Goal: Transaction & Acquisition: Purchase product/service

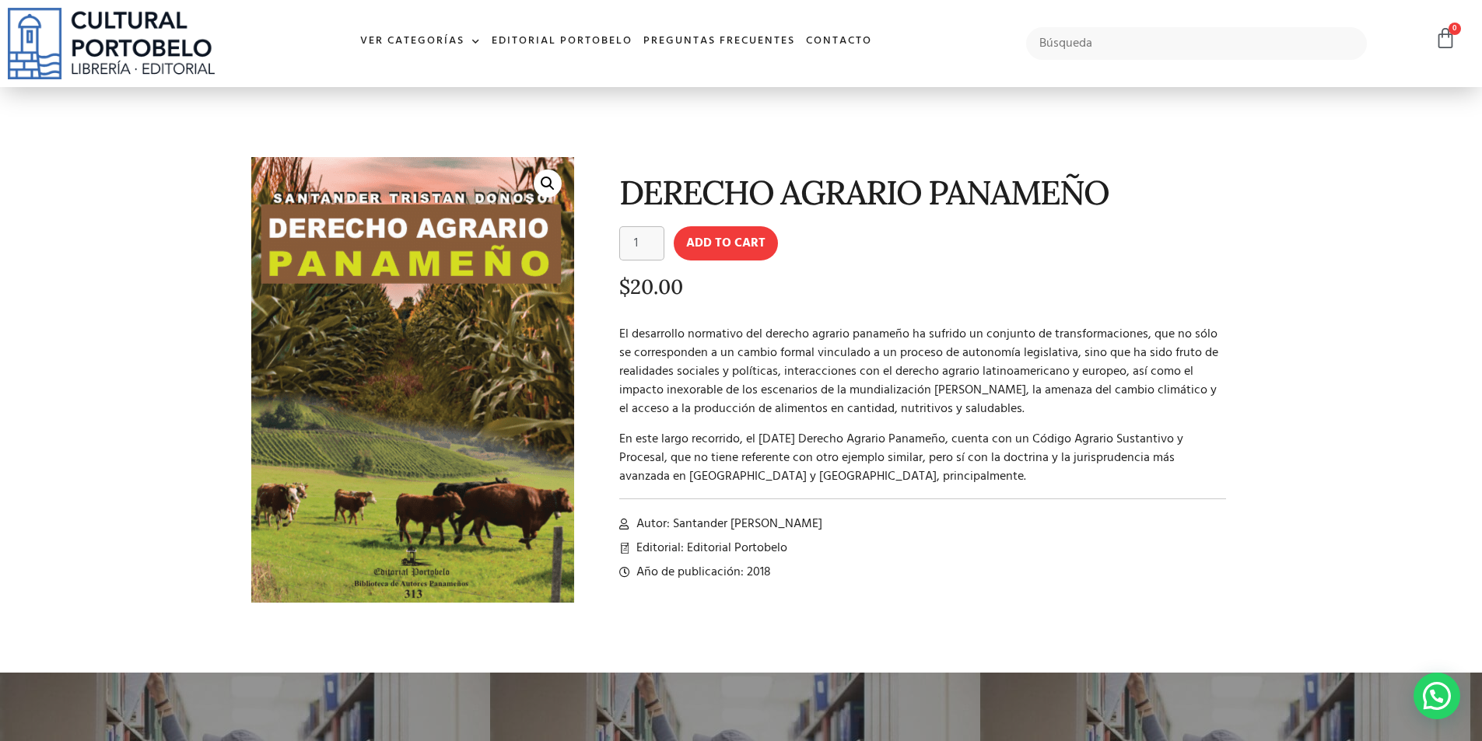
click at [469, 216] on img at bounding box center [409, 387] width 337 height 464
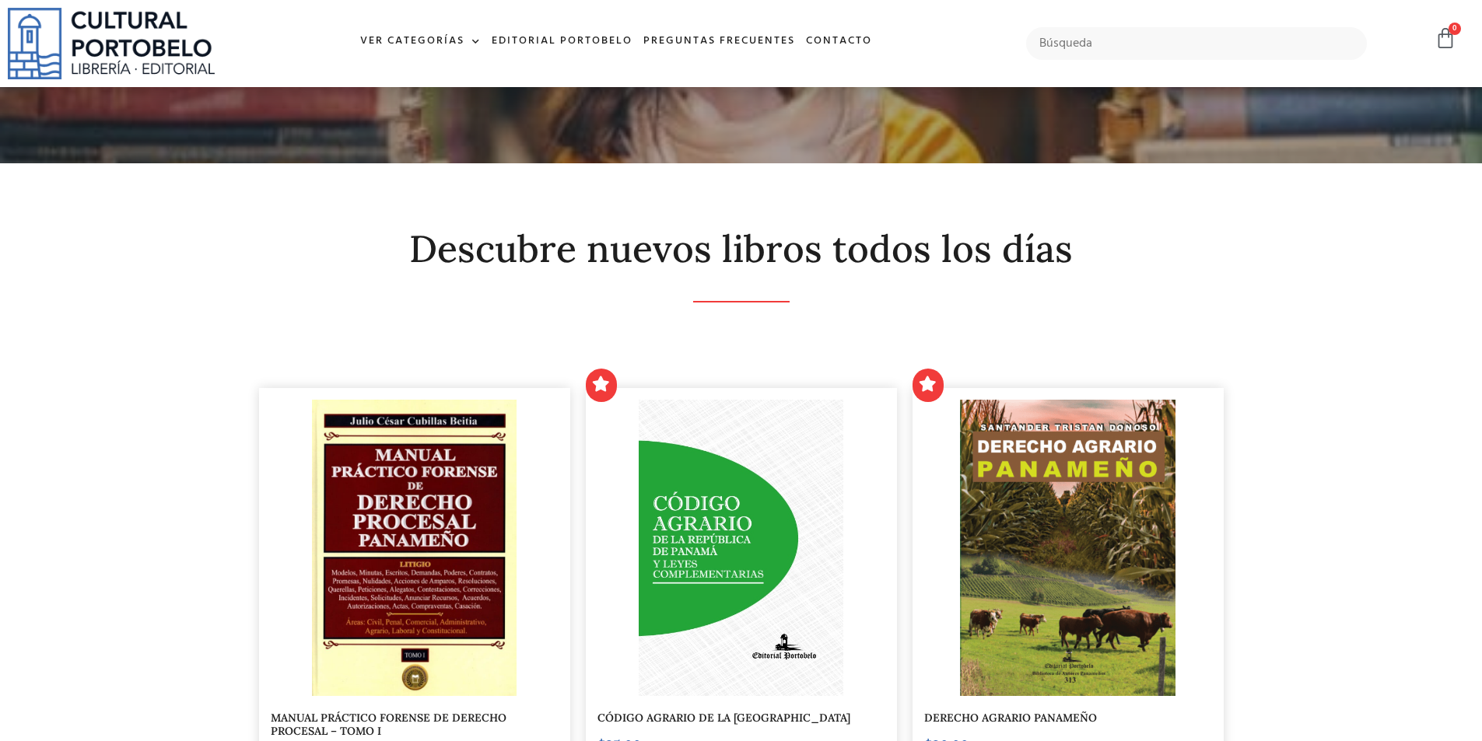
scroll to position [233, 0]
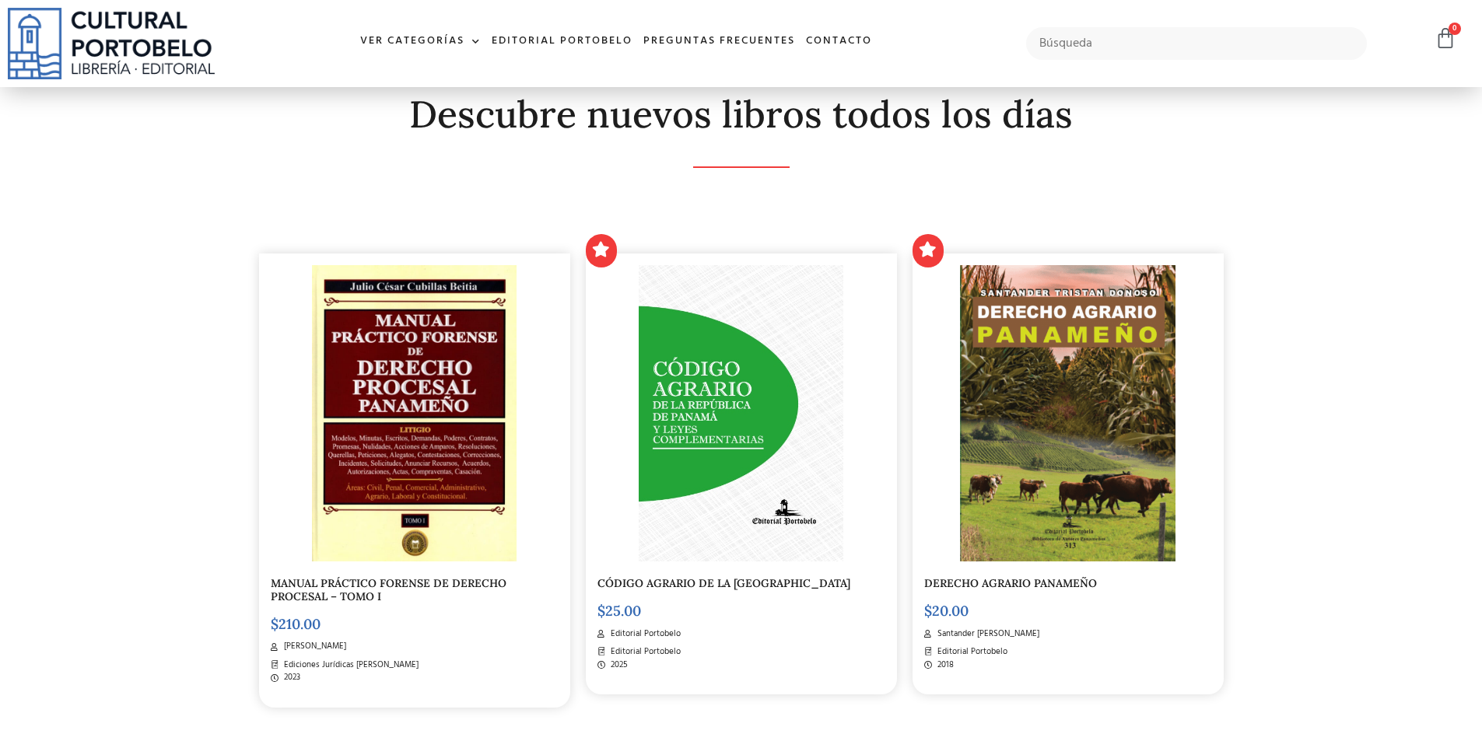
click at [1137, 370] on img at bounding box center [1067, 413] width 215 height 296
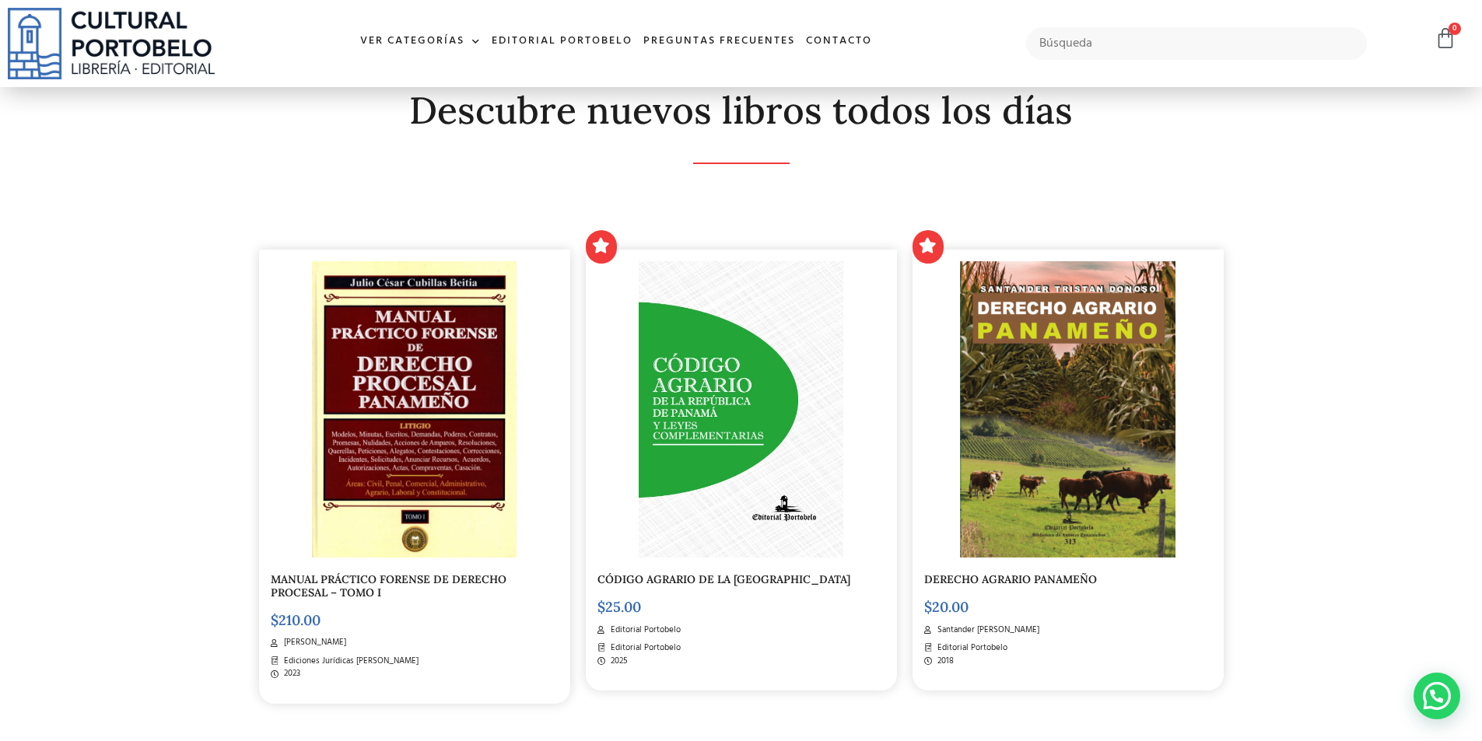
scroll to position [233, 0]
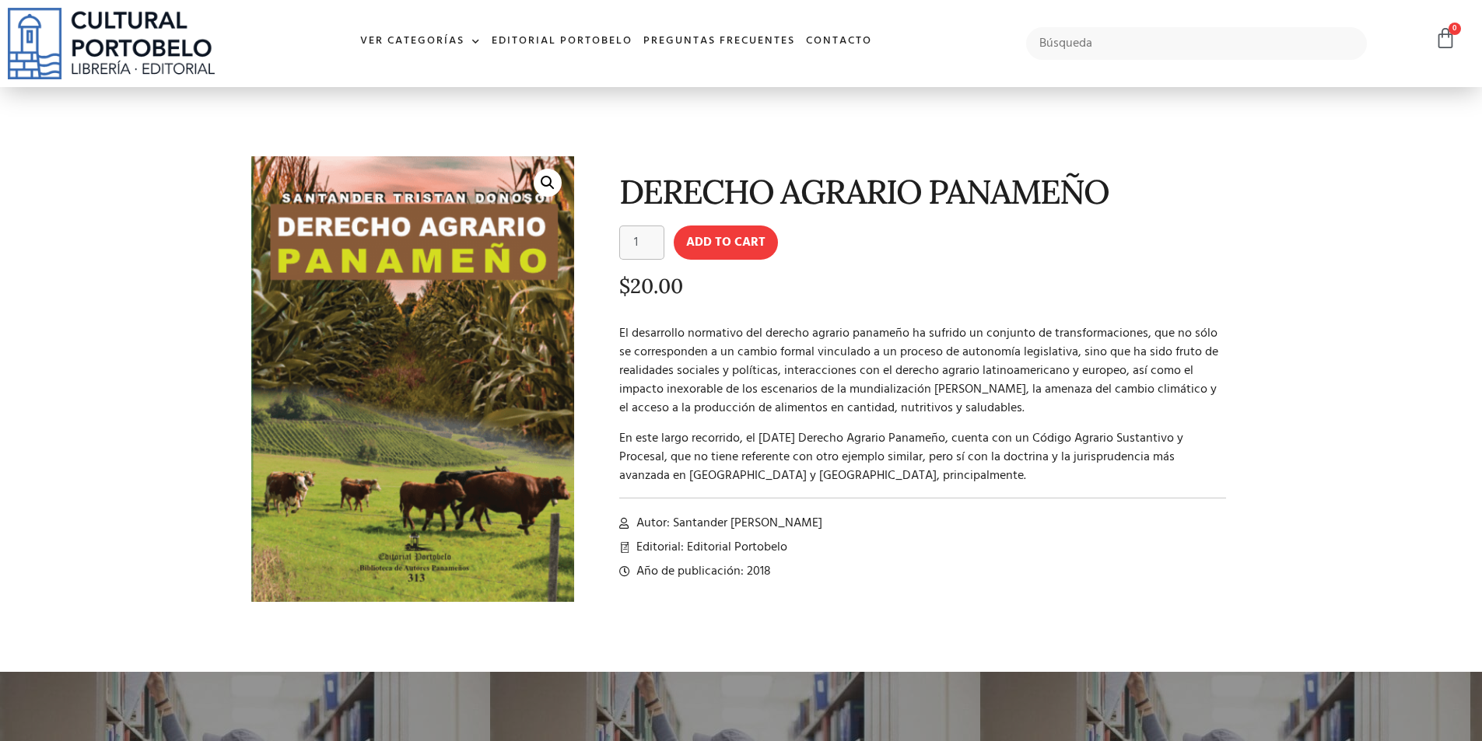
scroll to position [311, 0]
